Goal: Contribute content

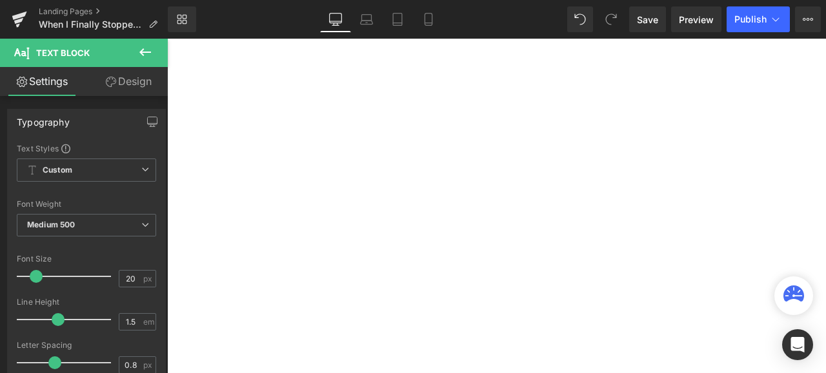
click at [648, 17] on span "Save" at bounding box center [647, 20] width 21 height 14
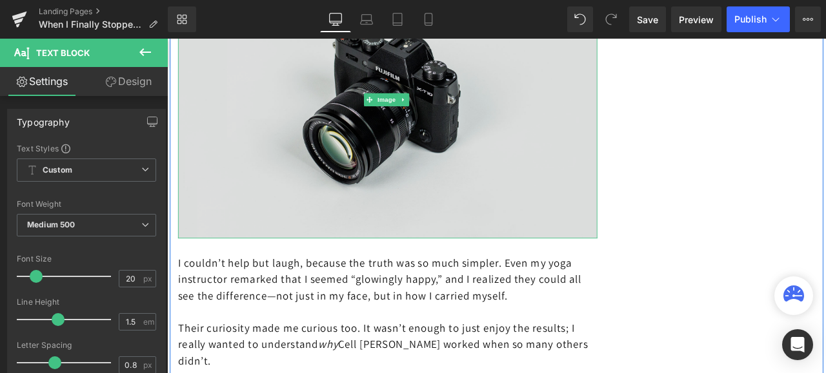
scroll to position [3956, 0]
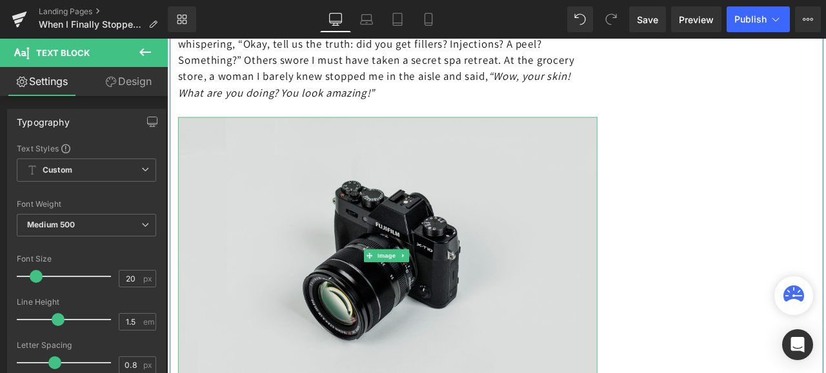
click at [388, 210] on img at bounding box center [428, 296] width 497 height 329
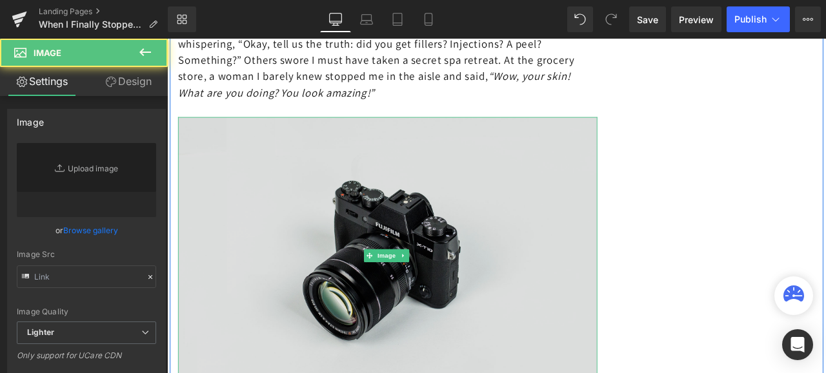
type input "//[DOMAIN_NAME][URL]"
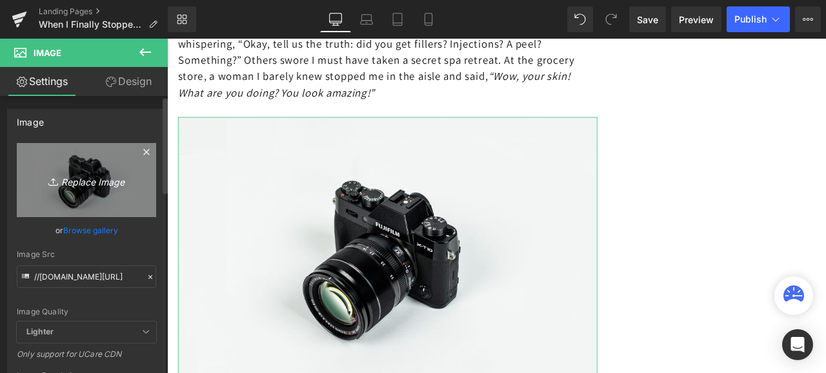
click at [75, 172] on icon "Replace Image" at bounding box center [86, 180] width 103 height 16
type input "C:\fakepath\istockphoto-1481333652-1024x1024.jpg"
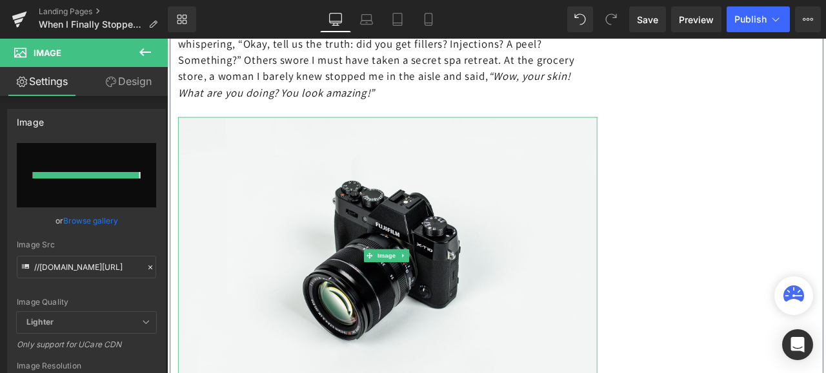
type input "[URL][DOMAIN_NAME]"
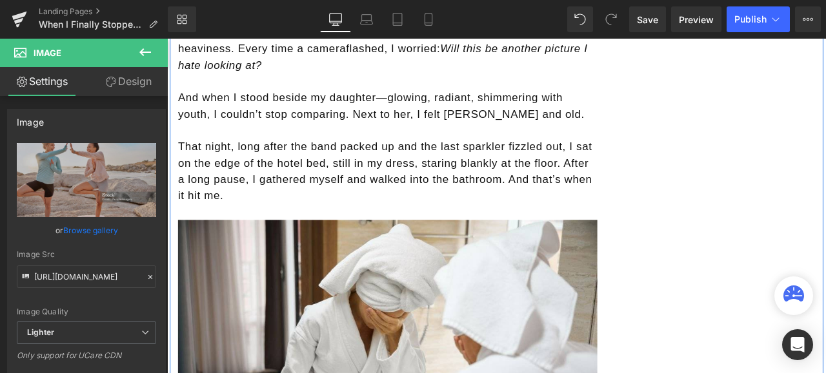
scroll to position [2193, 0]
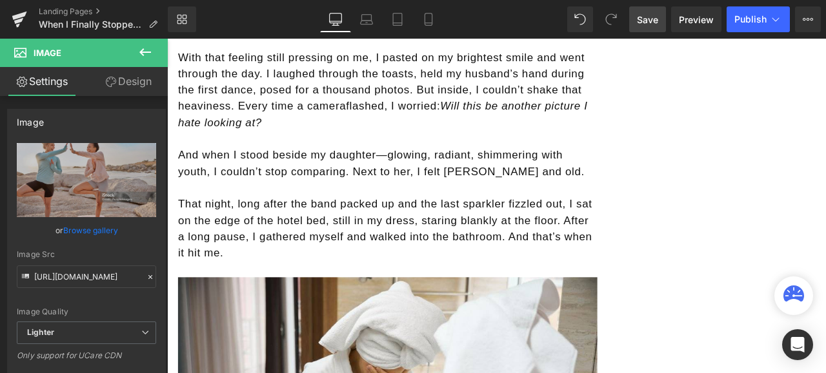
click at [653, 16] on span "Save" at bounding box center [647, 20] width 21 height 14
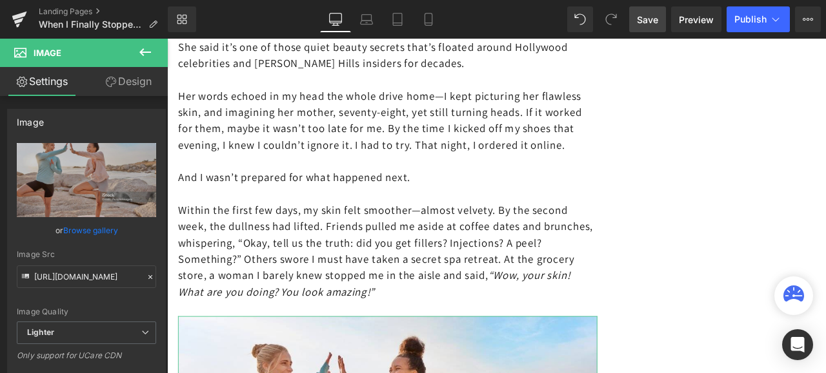
scroll to position [3741, 0]
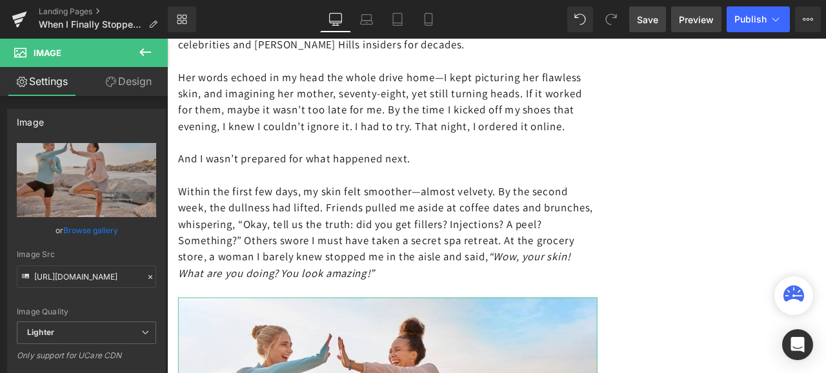
click at [704, 17] on span "Preview" at bounding box center [696, 20] width 35 height 14
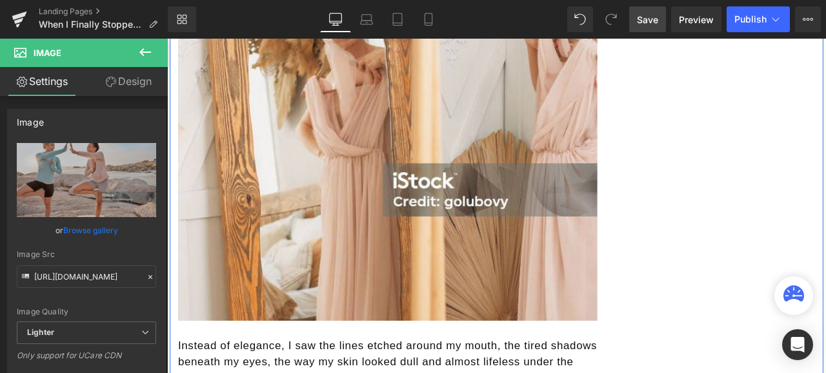
scroll to position [1871, 0]
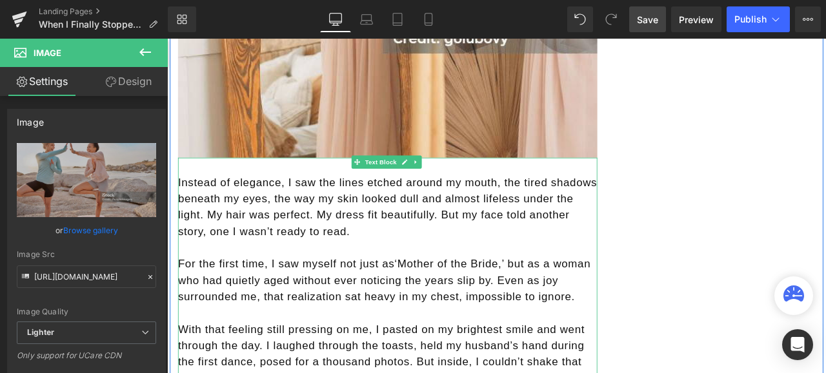
click at [415, 246] on span "Instead of elegance, I saw the lines etched around my mouth, the tired shadows …" at bounding box center [428, 238] width 497 height 72
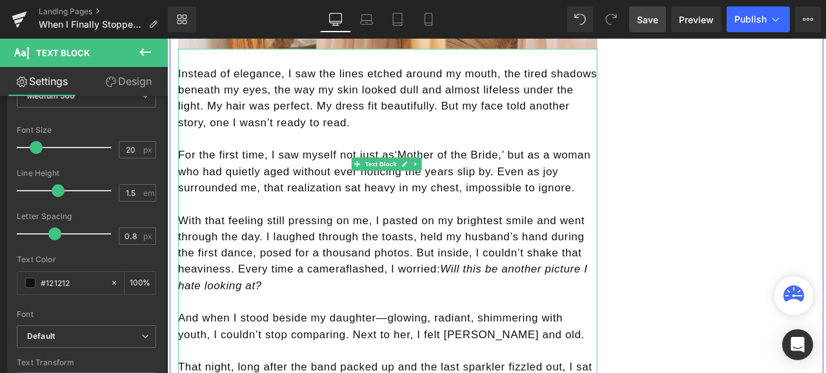
scroll to position [2129, 0]
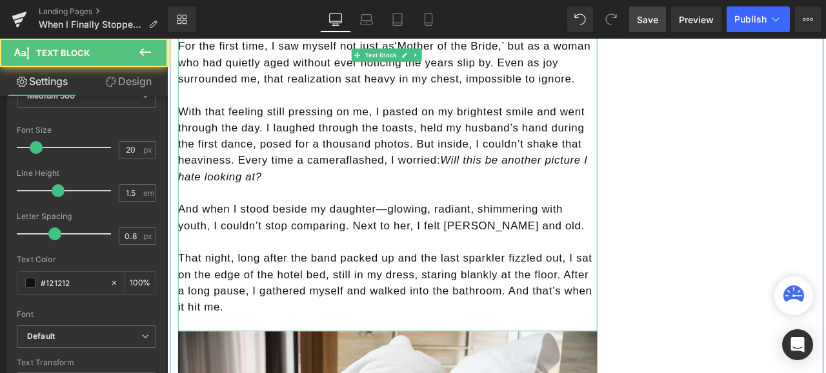
click at [375, 150] on span "With that feeling still pressing on me, I pasted on my brightest smile and went…" at bounding box center [422, 164] width 485 height 92
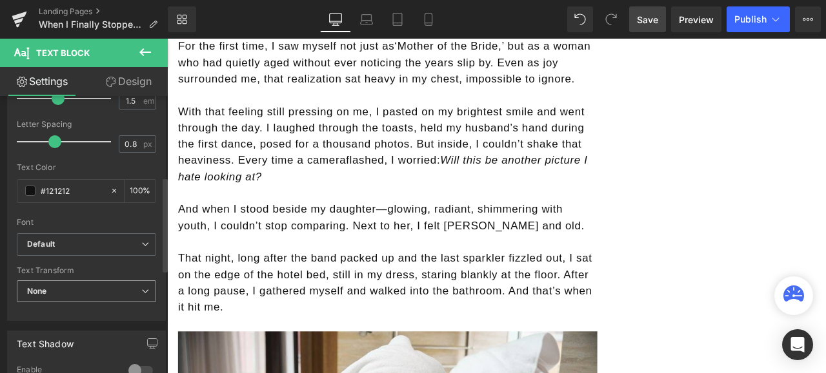
scroll to position [258, 0]
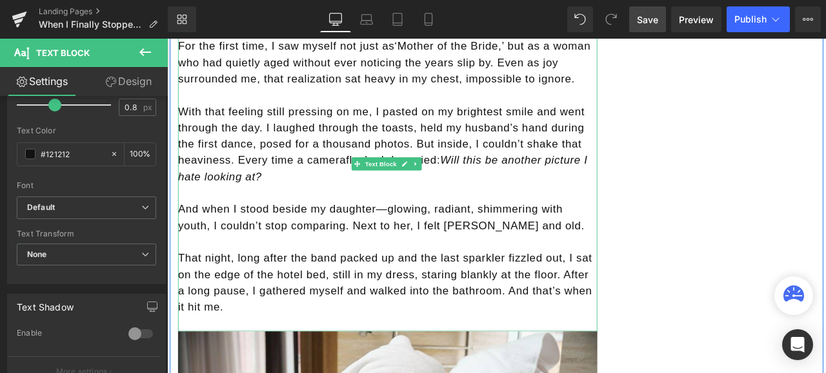
click at [506, 292] on span "That night, long after the band packed up and the last sparkler fizzled out, I …" at bounding box center [425, 328] width 491 height 72
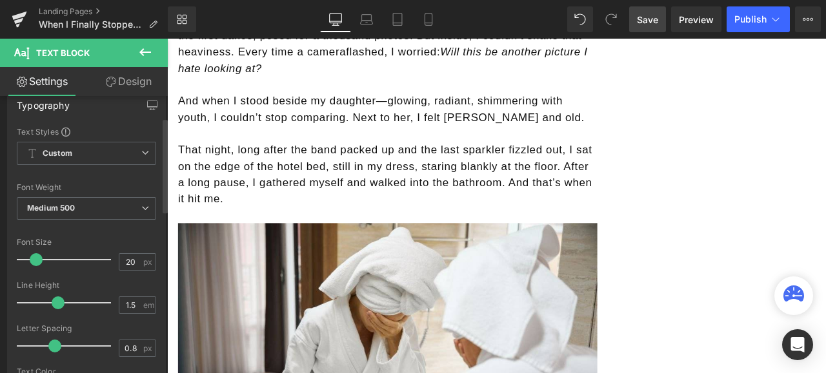
scroll to position [0, 0]
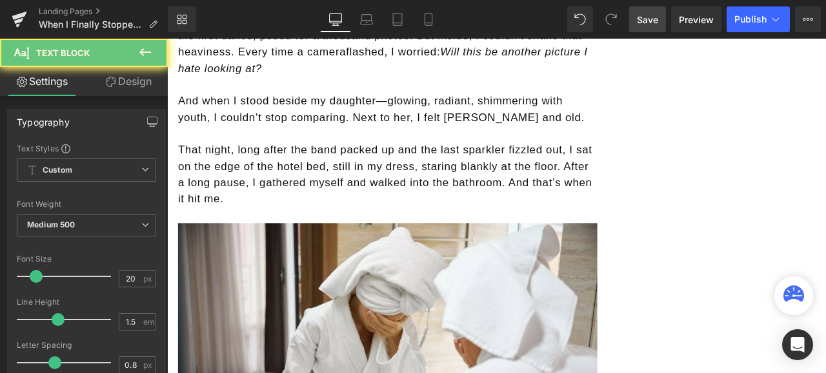
scroll to position [1226, 0]
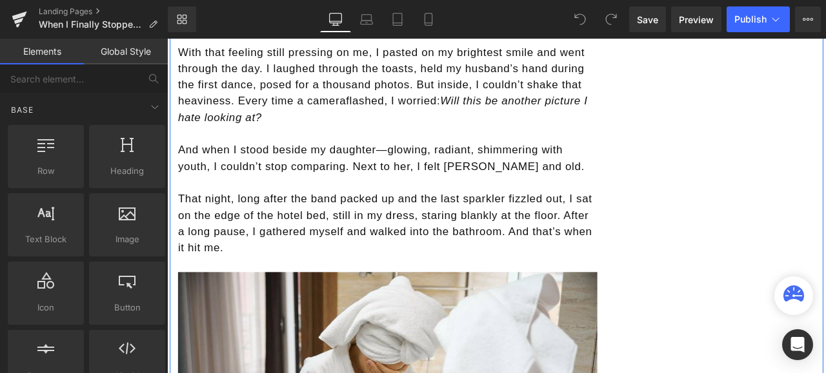
scroll to position [2258, 0]
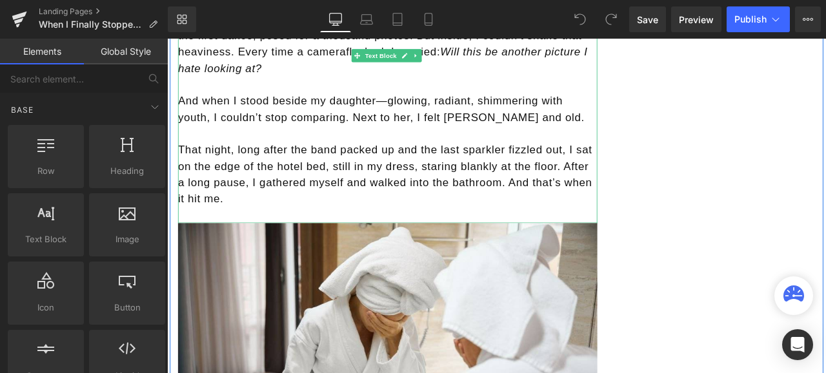
click at [373, 202] on span "That night, long after the band packed up and the last sparkler fizzled out, I …" at bounding box center [425, 199] width 491 height 72
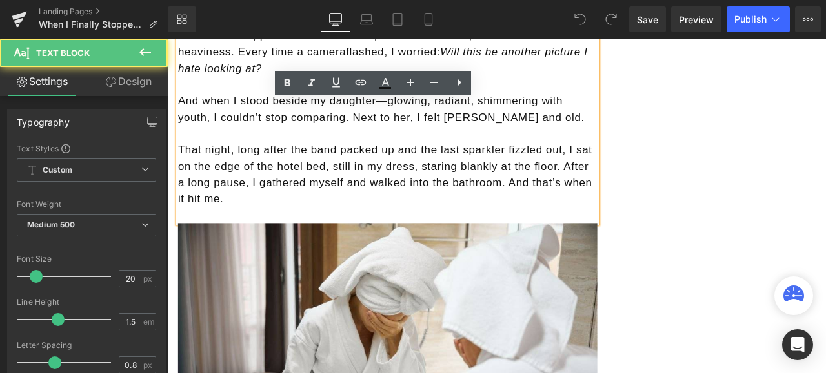
click at [373, 197] on span "That night, long after the band packed up and the last sparkler fizzled out, I …" at bounding box center [425, 199] width 491 height 72
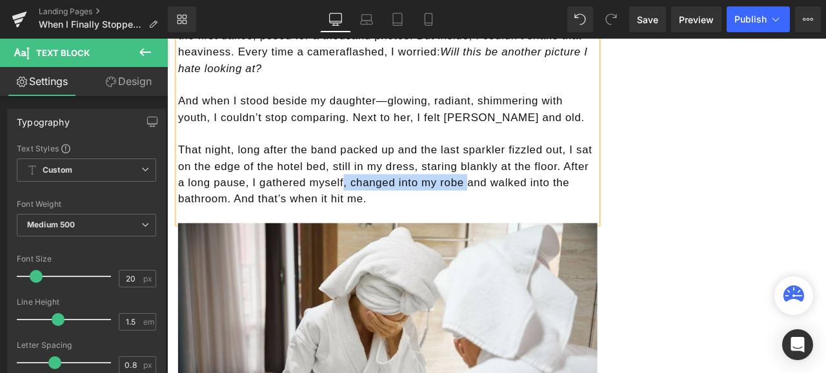
drag, startPoint x: 519, startPoint y: 201, endPoint x: 373, endPoint y: 199, distance: 145.1
click at [373, 199] on span "That night, long after the band packed up and the last sparkler fizzled out, I …" at bounding box center [425, 199] width 490 height 72
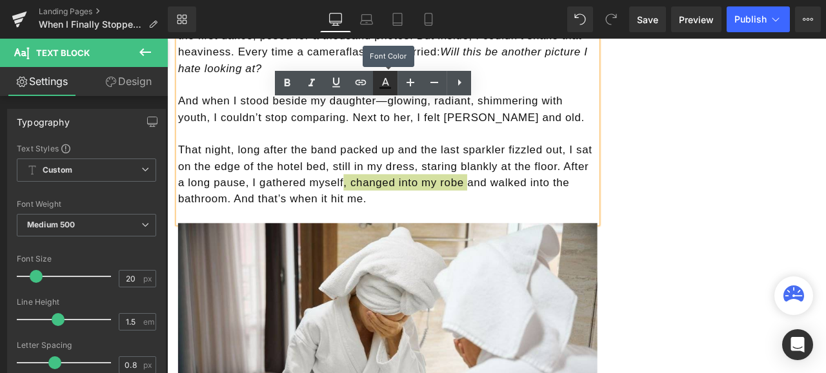
click at [383, 81] on icon at bounding box center [384, 82] width 15 height 15
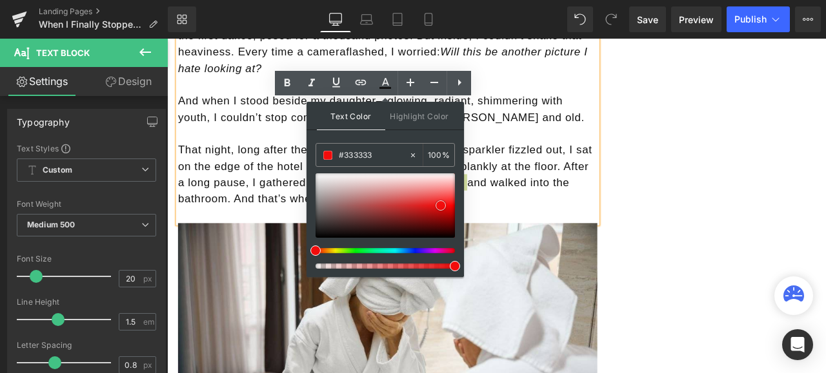
type input "#f20c0c"
click at [441, 205] on div at bounding box center [384, 206] width 139 height 65
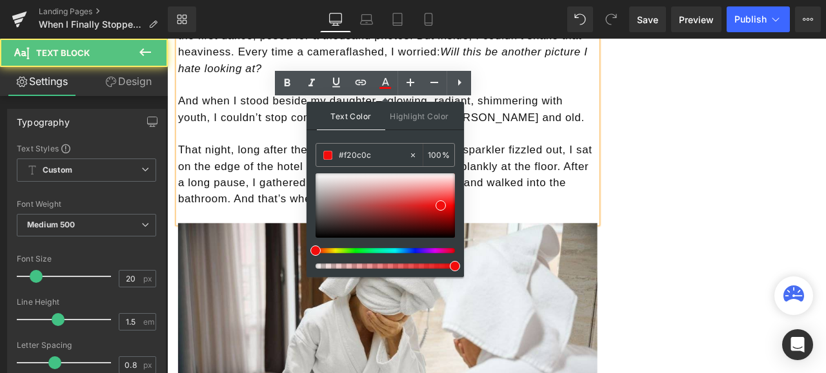
click at [546, 221] on p "That night, long after the band packed up and the last sparkler fizzled out, I …" at bounding box center [428, 199] width 497 height 77
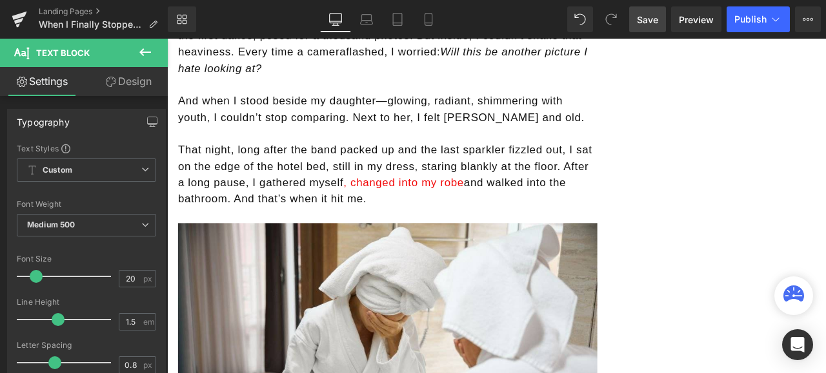
click at [649, 19] on span "Save" at bounding box center [647, 20] width 21 height 14
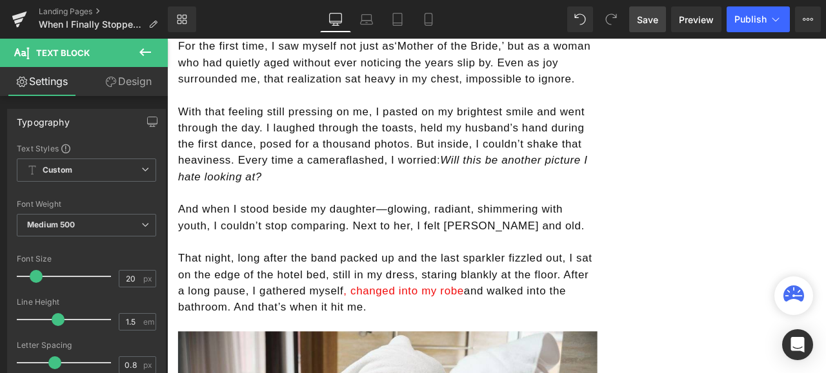
scroll to position [2129, 0]
click at [643, 19] on span "Save" at bounding box center [647, 20] width 21 height 14
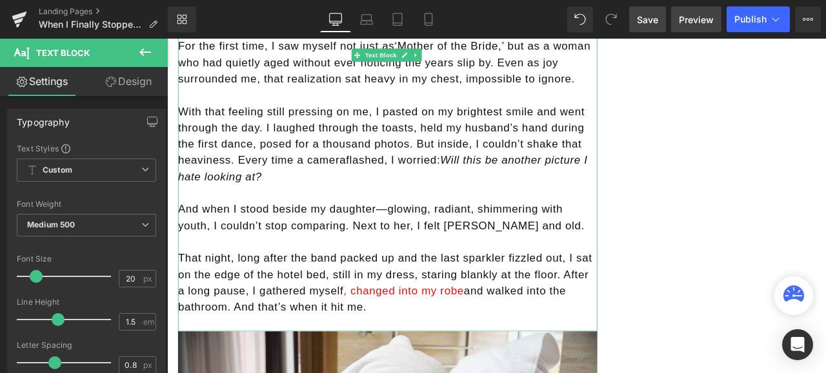
click at [696, 18] on span "Preview" at bounding box center [696, 20] width 35 height 14
